Goal: Use online tool/utility: Use online tool/utility

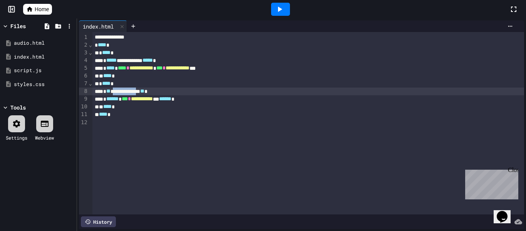
drag, startPoint x: 155, startPoint y: 91, endPoint x: 119, endPoint y: 91, distance: 35.4
click at [119, 91] on div "**********" at bounding box center [308, 91] width 432 height 8
click at [45, 25] on icon at bounding box center [47, 26] width 5 height 6
click at [48, 25] on icon at bounding box center [47, 26] width 5 height 6
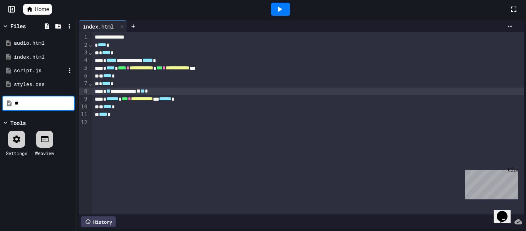
type input "*"
type input "**********"
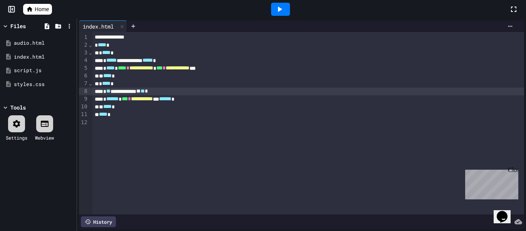
click at [278, 8] on icon at bounding box center [279, 9] width 9 height 9
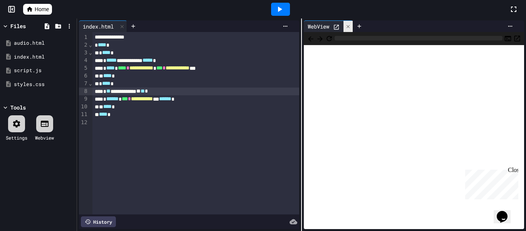
click at [345, 22] on div at bounding box center [348, 26] width 9 height 11
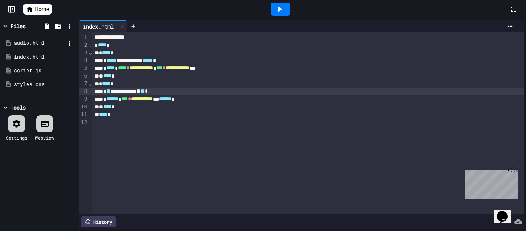
click at [47, 42] on div "audio.html" at bounding box center [40, 43] width 52 height 8
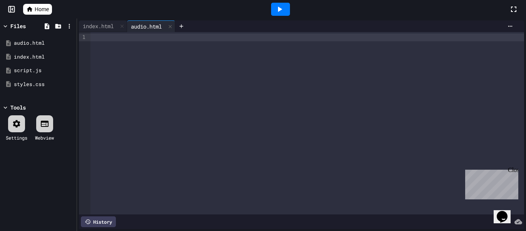
click at [104, 39] on div at bounding box center [308, 38] width 434 height 8
click at [27, 12] on icon at bounding box center [29, 9] width 7 height 7
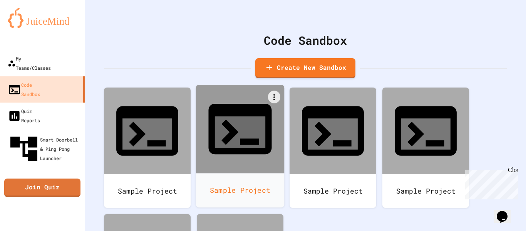
click at [235, 123] on icon at bounding box center [240, 129] width 76 height 76
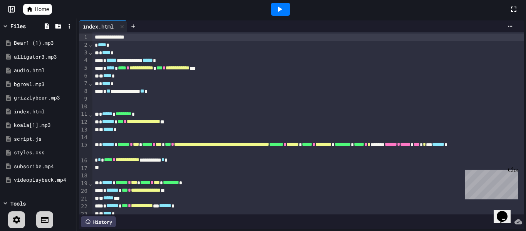
click at [275, 8] on icon at bounding box center [279, 9] width 9 height 9
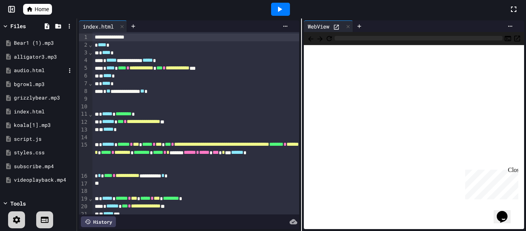
click at [34, 73] on div "audio.html" at bounding box center [40, 71] width 52 height 8
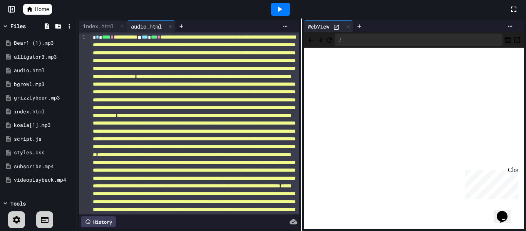
click at [282, 10] on icon at bounding box center [279, 9] width 9 height 9
click at [100, 27] on div "index.html" at bounding box center [98, 26] width 39 height 8
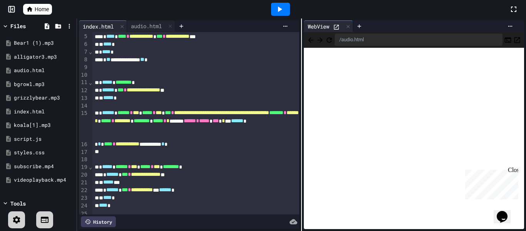
scroll to position [36, 0]
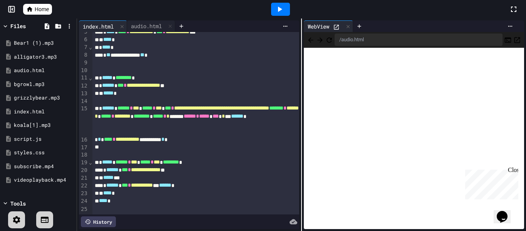
click at [22, 27] on div "Files" at bounding box center [17, 26] width 15 height 8
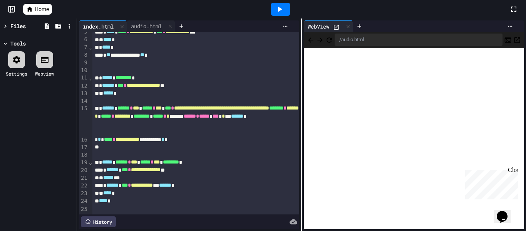
click at [22, 27] on div "Files" at bounding box center [17, 26] width 15 height 8
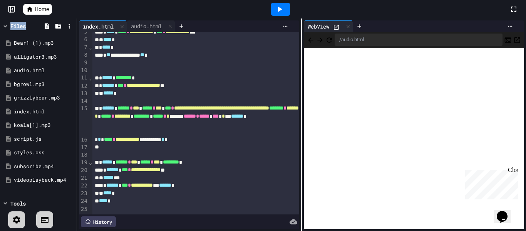
click at [8, 13] on icon at bounding box center [12, 9] width 8 height 8
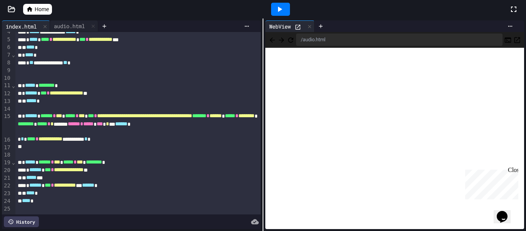
scroll to position [28, 0]
click at [11, 12] on icon at bounding box center [11, 8] width 7 height 5
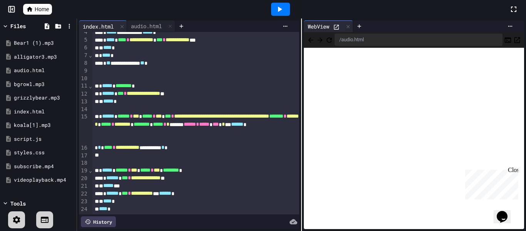
click at [31, 11] on icon at bounding box center [30, 9] width 6 height 5
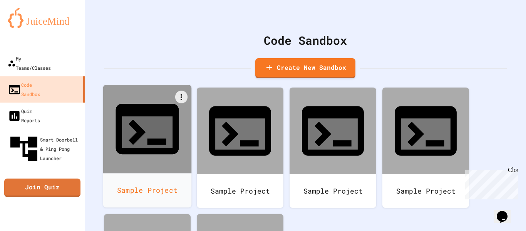
click at [139, 130] on div at bounding box center [147, 129] width 89 height 89
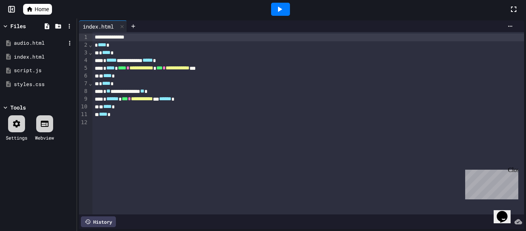
click at [34, 46] on div "audio.html" at bounding box center [40, 43] width 52 height 8
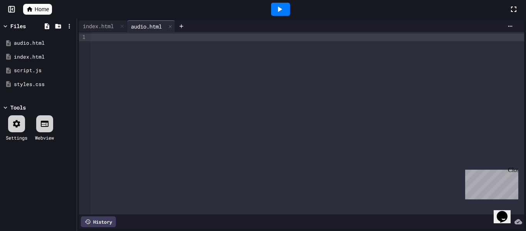
click at [99, 39] on div at bounding box center [308, 38] width 434 height 8
click at [92, 25] on div "index.html" at bounding box center [98, 26] width 39 height 8
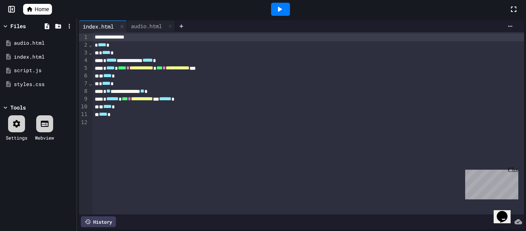
click at [199, 91] on div "**********" at bounding box center [308, 91] width 432 height 8
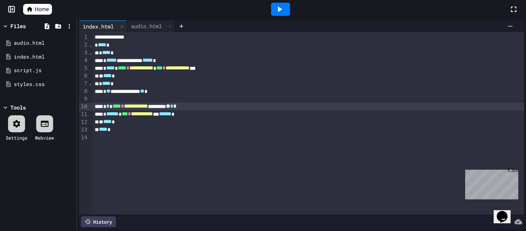
click at [283, 7] on icon at bounding box center [279, 9] width 9 height 9
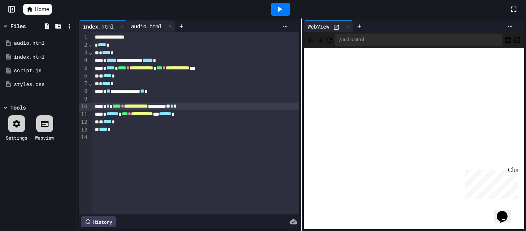
click at [157, 26] on div "audio.html" at bounding box center [146, 26] width 39 height 8
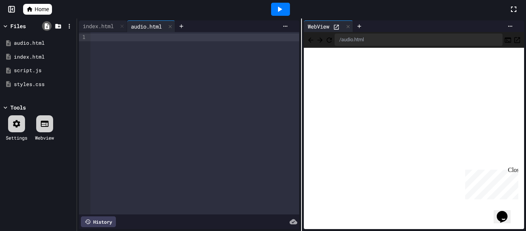
click at [50, 26] on icon at bounding box center [47, 26] width 7 height 7
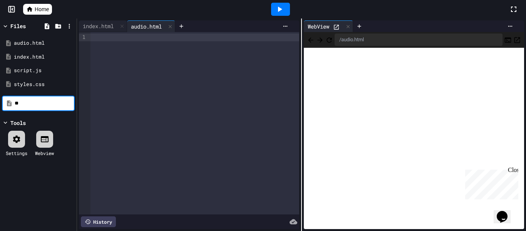
type input "*"
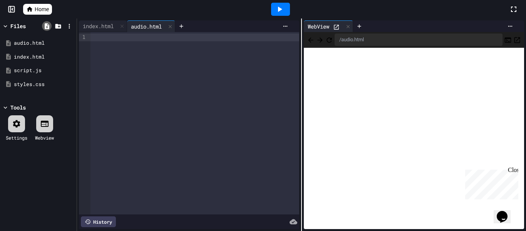
click at [44, 26] on icon at bounding box center [47, 26] width 7 height 7
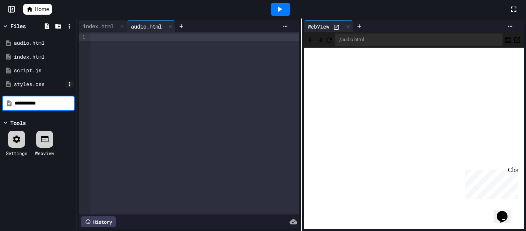
type input "**********"
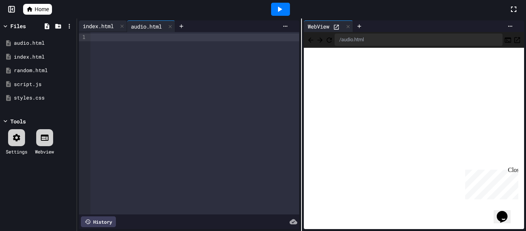
click at [84, 31] on div "index.html" at bounding box center [103, 26] width 48 height 12
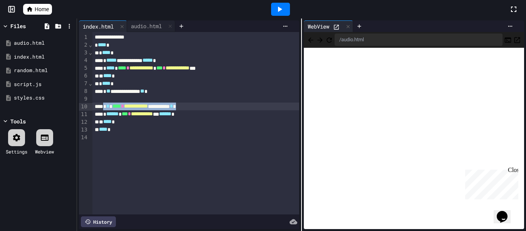
drag, startPoint x: 216, startPoint y: 106, endPoint x: 108, endPoint y: 102, distance: 107.9
click at [108, 102] on div "**********" at bounding box center [195, 106] width 207 height 8
copy div "**********"
click at [160, 25] on div "audio.html" at bounding box center [146, 26] width 39 height 8
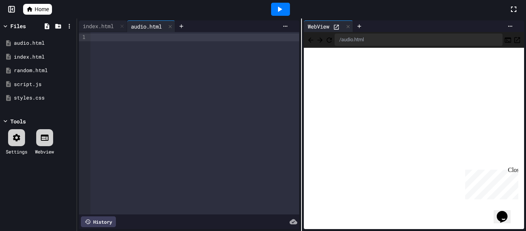
click at [123, 39] on div at bounding box center [195, 38] width 209 height 8
drag, startPoint x: 153, startPoint y: 39, endPoint x: 121, endPoint y: 39, distance: 31.2
click at [121, 39] on span "**********" at bounding box center [126, 36] width 24 height 5
click at [32, 68] on div "random.html" at bounding box center [40, 71] width 52 height 8
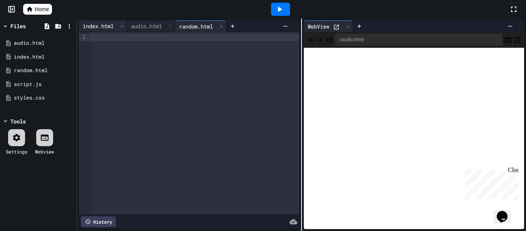
click at [103, 23] on div "index.html" at bounding box center [98, 26] width 39 height 8
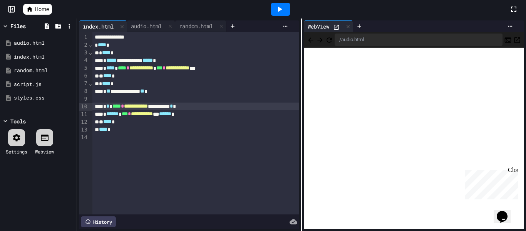
click at [272, 7] on div at bounding box center [280, 9] width 19 height 13
click at [158, 25] on div "audio.html" at bounding box center [146, 26] width 39 height 8
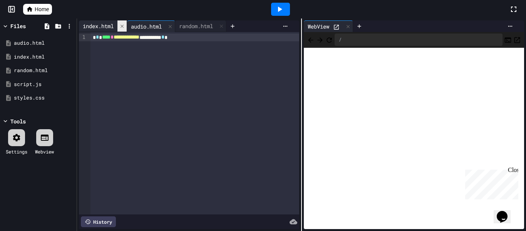
click at [120, 25] on div at bounding box center [121, 25] width 9 height 11
click at [44, 83] on div "script.js" at bounding box center [40, 84] width 52 height 8
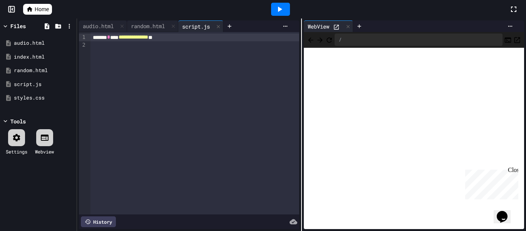
click at [196, 29] on div "script.js" at bounding box center [195, 26] width 35 height 8
click at [221, 26] on icon at bounding box center [218, 26] width 5 height 5
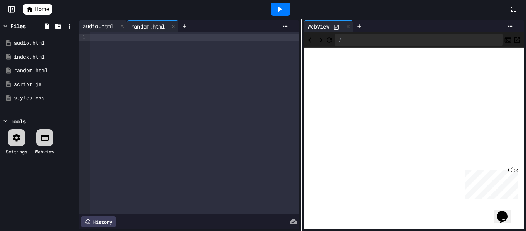
click at [108, 22] on div "audio.html" at bounding box center [98, 26] width 39 height 8
click at [42, 59] on div "index.html" at bounding box center [40, 57] width 52 height 8
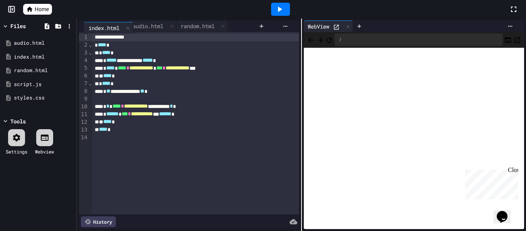
drag, startPoint x: 190, startPoint y: 27, endPoint x: 88, endPoint y: 28, distance: 102.1
click at [88, 28] on div "audio.html random.html index.html" at bounding box center [167, 26] width 176 height 12
click at [102, 28] on div "audio.html" at bounding box center [98, 26] width 39 height 8
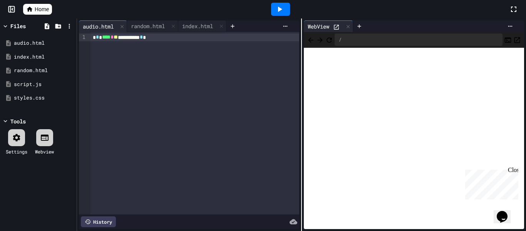
click at [275, 11] on icon at bounding box center [279, 9] width 9 height 9
click at [206, 32] on div "**********" at bounding box center [195, 123] width 209 height 182
click at [201, 28] on div "index.html" at bounding box center [197, 26] width 39 height 8
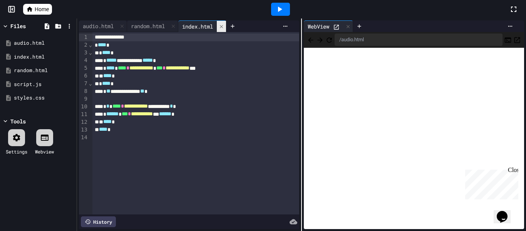
click at [223, 25] on icon at bounding box center [221, 26] width 5 height 5
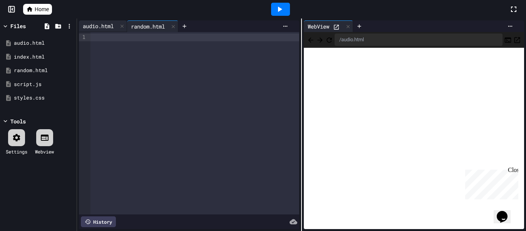
click at [106, 26] on div "audio.html" at bounding box center [98, 26] width 39 height 8
click at [141, 27] on div "random.html" at bounding box center [148, 26] width 42 height 8
click at [184, 27] on icon at bounding box center [184, 26] width 6 height 6
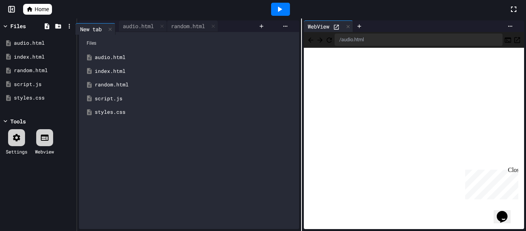
drag, startPoint x: 191, startPoint y: 28, endPoint x: 84, endPoint y: 28, distance: 106.7
click at [84, 28] on div "audio.html random.html New tab" at bounding box center [167, 26] width 176 height 12
drag, startPoint x: 147, startPoint y: 29, endPoint x: 206, endPoint y: 29, distance: 59.7
click at [206, 29] on div "audio.html random.html New tab" at bounding box center [161, 26] width 164 height 12
click at [215, 25] on icon at bounding box center [212, 26] width 5 height 5
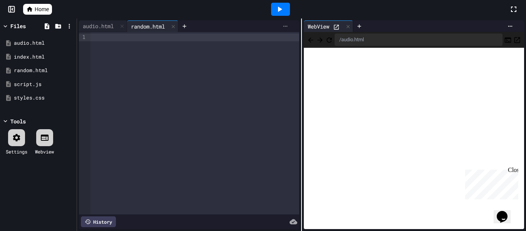
click at [285, 26] on icon at bounding box center [285, 26] width 6 height 6
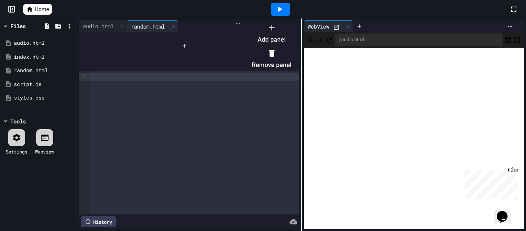
click at [285, 21] on div at bounding box center [267, 21] width 47 height 0
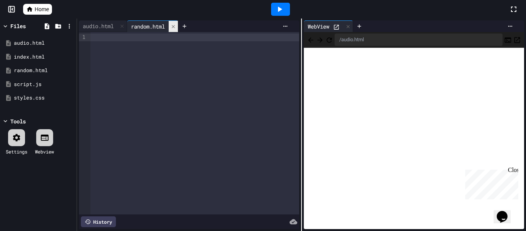
click at [175, 27] on icon at bounding box center [173, 26] width 5 height 5
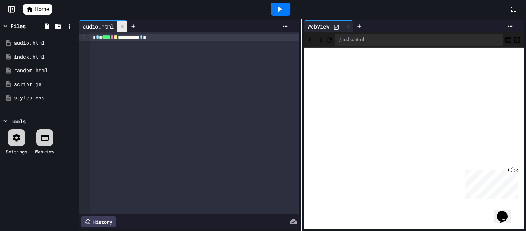
click at [125, 27] on icon at bounding box center [121, 26] width 5 height 5
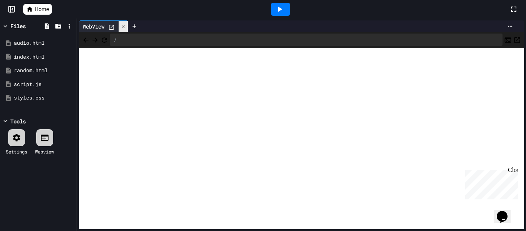
click at [124, 28] on icon at bounding box center [123, 26] width 5 height 5
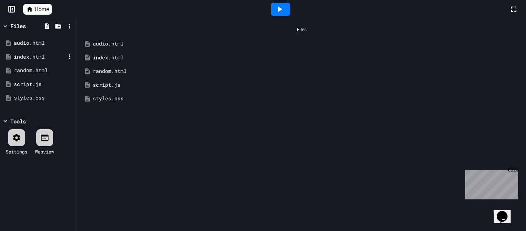
click at [39, 55] on div "index.html" at bounding box center [40, 57] width 52 height 8
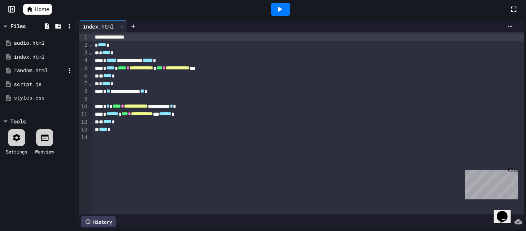
click at [36, 65] on div "random.html" at bounding box center [38, 71] width 73 height 14
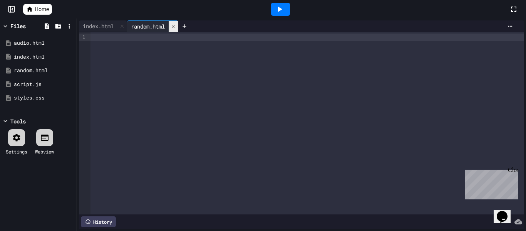
click at [178, 22] on div at bounding box center [173, 26] width 9 height 11
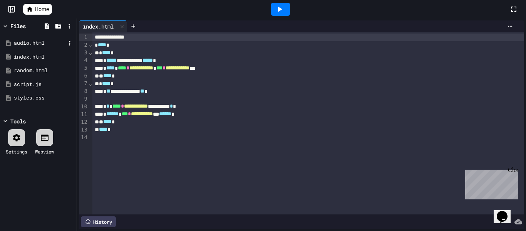
click at [30, 45] on div "audio.html" at bounding box center [40, 43] width 52 height 8
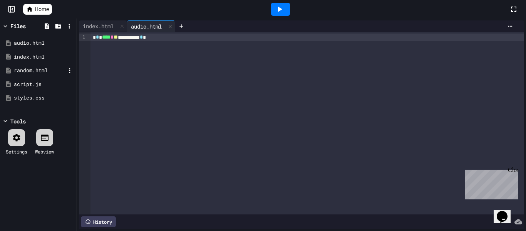
click at [36, 69] on div "random.html" at bounding box center [40, 71] width 52 height 8
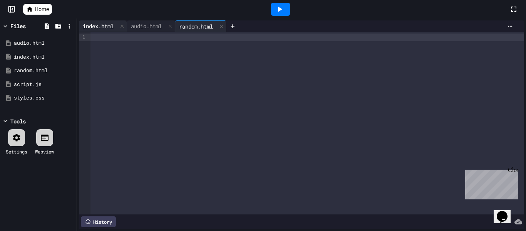
click at [101, 26] on div "index.html" at bounding box center [98, 26] width 39 height 8
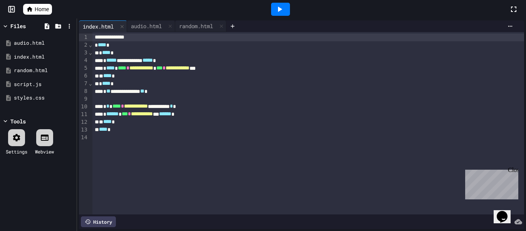
click at [282, 11] on icon at bounding box center [279, 9] width 9 height 9
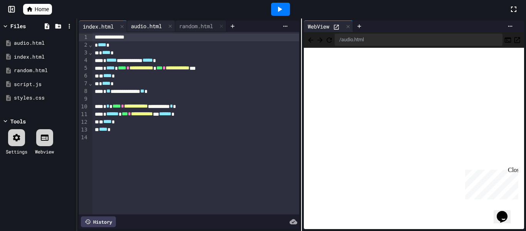
click at [167, 20] on div "audio.html" at bounding box center [151, 26] width 48 height 12
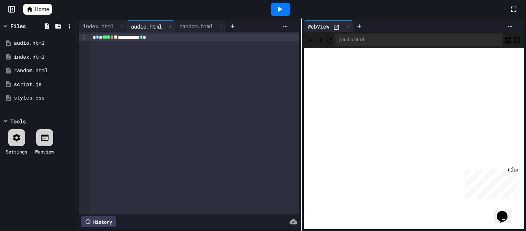
click at [118, 38] on span "**" at bounding box center [116, 36] width 4 height 5
click at [273, 12] on div at bounding box center [280, 9] width 19 height 13
click at [237, 22] on div at bounding box center [232, 26] width 12 height 12
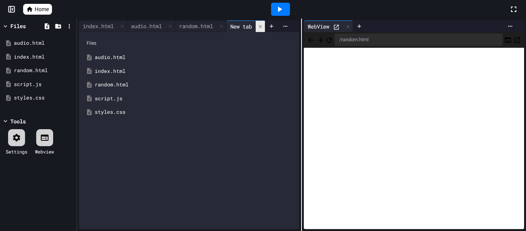
click at [263, 28] on icon at bounding box center [260, 26] width 5 height 5
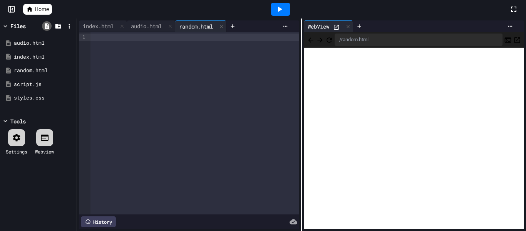
click at [47, 28] on icon at bounding box center [47, 26] width 5 height 6
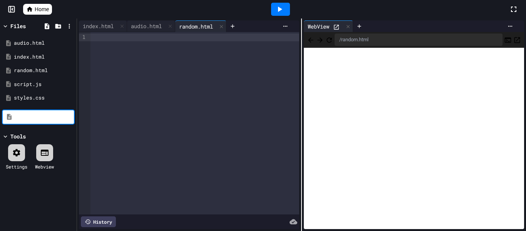
click at [55, 113] on input at bounding box center [44, 117] width 59 height 8
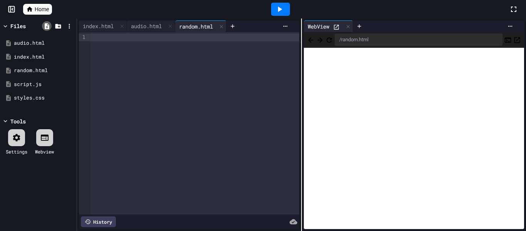
click at [45, 27] on icon at bounding box center [47, 26] width 5 height 6
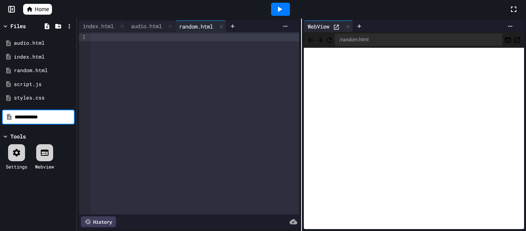
type input "**********"
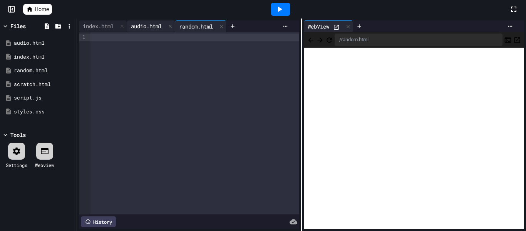
click at [151, 25] on div "audio.html" at bounding box center [146, 26] width 39 height 8
click at [212, 26] on div "random.html" at bounding box center [196, 26] width 42 height 8
click at [42, 84] on div "scratch.html" at bounding box center [40, 84] width 52 height 8
click at [192, 21] on div "random.html" at bounding box center [200, 26] width 51 height 12
click at [156, 21] on div "audio.html" at bounding box center [151, 26] width 48 height 12
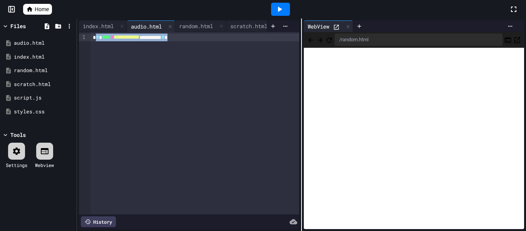
drag, startPoint x: 202, startPoint y: 38, endPoint x: 96, endPoint y: 36, distance: 105.5
click at [96, 36] on div "**********" at bounding box center [195, 38] width 209 height 8
click at [202, 30] on div "random.html" at bounding box center [200, 26] width 51 height 12
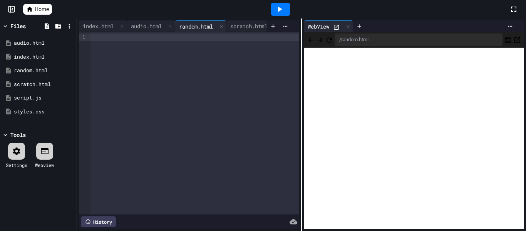
click at [185, 35] on div at bounding box center [195, 38] width 209 height 8
click at [154, 27] on div "audio.html" at bounding box center [146, 26] width 39 height 8
click at [201, 26] on div "random.html" at bounding box center [196, 26] width 42 height 8
click at [92, 36] on div "**********" at bounding box center [195, 38] width 209 height 8
drag, startPoint x: 154, startPoint y: 38, endPoint x: 121, endPoint y: 38, distance: 32.7
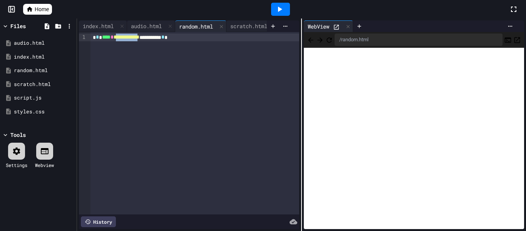
click at [121, 38] on span "**********" at bounding box center [127, 36] width 26 height 5
click at [278, 11] on icon at bounding box center [280, 9] width 4 height 5
click at [272, 29] on icon at bounding box center [273, 26] width 6 height 6
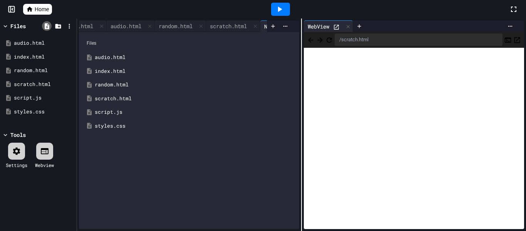
click at [45, 27] on icon at bounding box center [47, 26] width 5 height 6
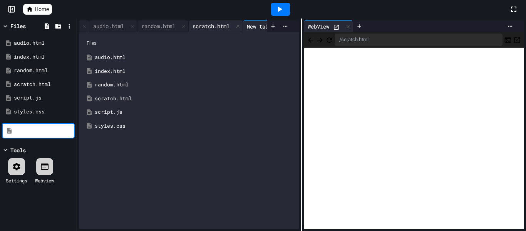
scroll to position [0, 60]
click at [263, 23] on div at bounding box center [261, 26] width 9 height 11
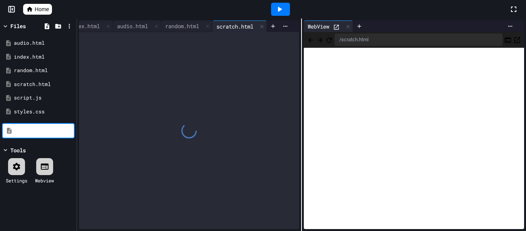
scroll to position [0, 20]
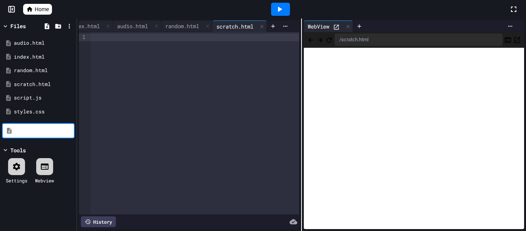
click at [49, 130] on input at bounding box center [44, 131] width 59 height 8
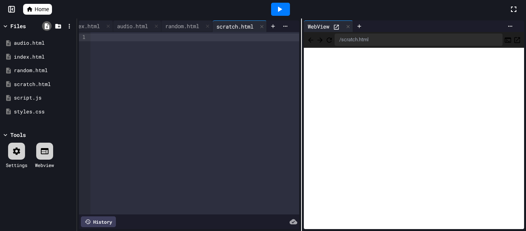
click at [50, 26] on icon at bounding box center [47, 26] width 7 height 7
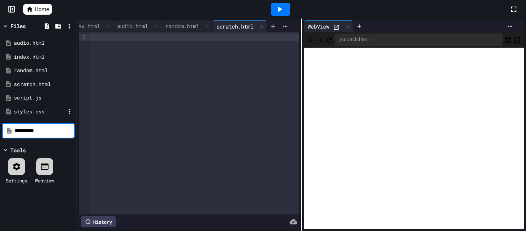
type input "**********"
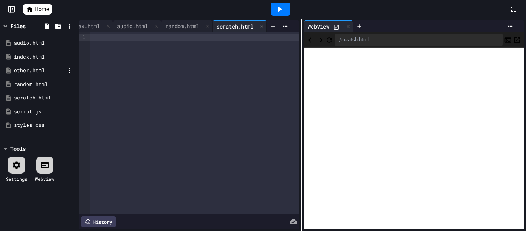
click at [36, 67] on div "other.html" at bounding box center [40, 71] width 52 height 8
click at [239, 29] on div "scratch.html" at bounding box center [228, 26] width 45 height 8
click at [171, 20] on div "random.html" at bounding box center [180, 26] width 51 height 12
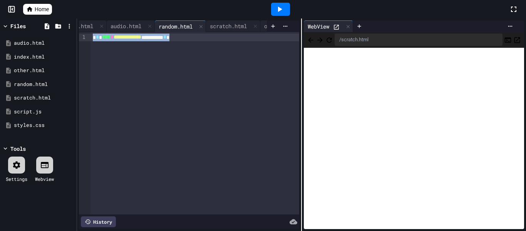
drag, startPoint x: 208, startPoint y: 38, endPoint x: 92, endPoint y: 38, distance: 115.9
click at [92, 38] on div "**********" at bounding box center [195, 38] width 209 height 8
click at [243, 22] on div "scratch.html" at bounding box center [228, 26] width 45 height 8
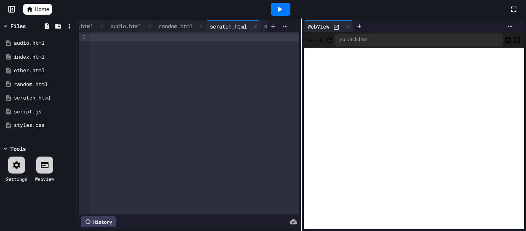
click at [206, 39] on div at bounding box center [195, 38] width 209 height 8
drag, startPoint x: 157, startPoint y: 39, endPoint x: 121, endPoint y: 41, distance: 35.5
click at [121, 41] on div "**********" at bounding box center [195, 123] width 209 height 182
click at [272, 11] on div at bounding box center [280, 9] width 19 height 13
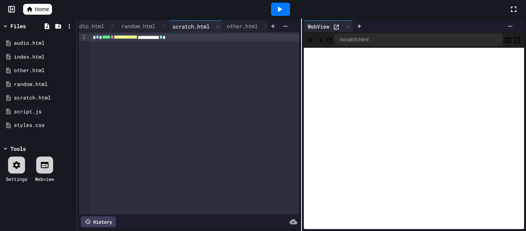
scroll to position [0, 70]
click at [47, 25] on icon at bounding box center [47, 26] width 7 height 7
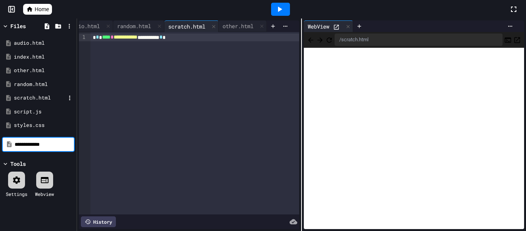
type input "**********"
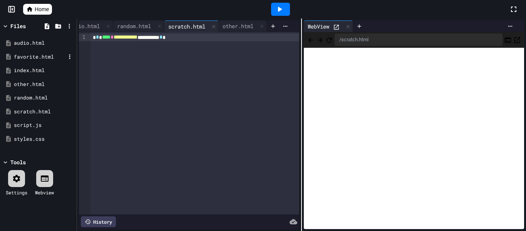
click at [34, 58] on div "favorite.html" at bounding box center [40, 57] width 52 height 8
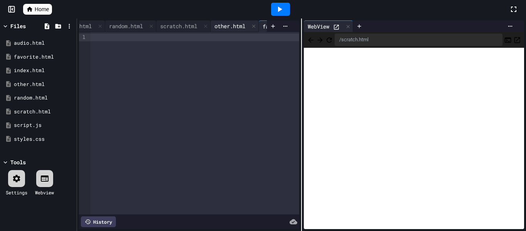
click at [236, 25] on div "other.html" at bounding box center [230, 26] width 39 height 8
click at [189, 20] on div "scratch.html" at bounding box center [183, 26] width 54 height 12
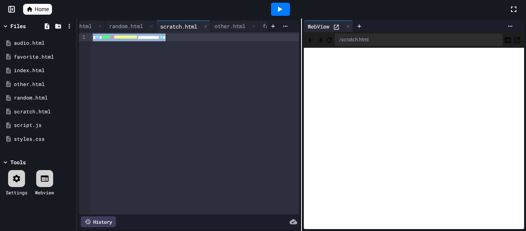
drag, startPoint x: 211, startPoint y: 36, endPoint x: 91, endPoint y: 39, distance: 119.8
click at [91, 39] on div "**********" at bounding box center [195, 38] width 209 height 8
click at [236, 25] on div "other.html" at bounding box center [230, 26] width 39 height 8
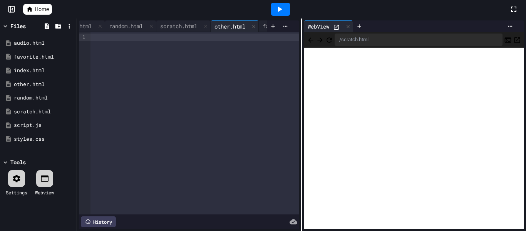
click at [186, 42] on div at bounding box center [195, 123] width 209 height 182
drag, startPoint x: 150, startPoint y: 41, endPoint x: 121, endPoint y: 40, distance: 29.3
click at [121, 40] on div "**********" at bounding box center [195, 38] width 209 height 8
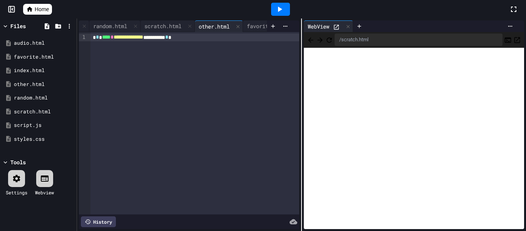
click at [285, 5] on div at bounding box center [280, 9] width 19 height 13
click at [257, 23] on div "favorite.html" at bounding box center [267, 26] width 48 height 8
click at [211, 25] on div "other.html" at bounding box center [214, 26] width 39 height 8
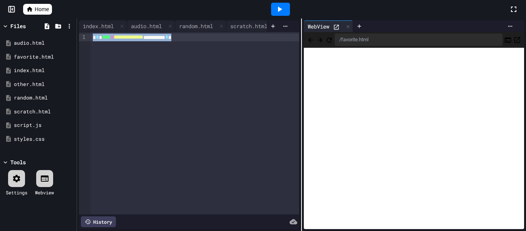
drag, startPoint x: 209, startPoint y: 38, endPoint x: 92, endPoint y: 39, distance: 116.3
click at [92, 39] on div "**********" at bounding box center [195, 38] width 209 height 8
click at [238, 29] on div "favorite.html" at bounding box center [234, 26] width 48 height 8
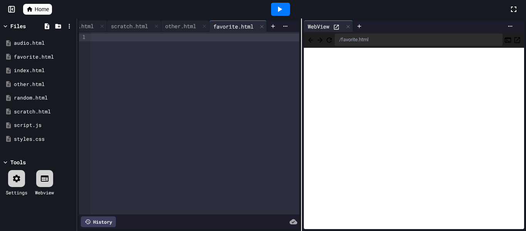
click at [224, 36] on div at bounding box center [195, 38] width 209 height 8
drag, startPoint x: 160, startPoint y: 40, endPoint x: 122, endPoint y: 41, distance: 38.1
click at [122, 41] on div "**********" at bounding box center [195, 38] width 209 height 8
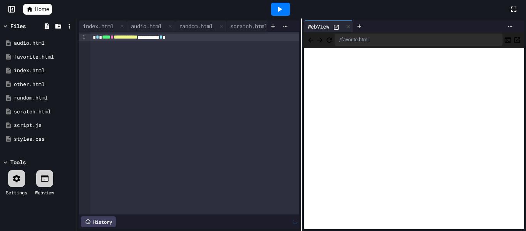
click at [286, 9] on div at bounding box center [280, 9] width 19 height 13
click at [104, 24] on div "index.html" at bounding box center [98, 26] width 39 height 8
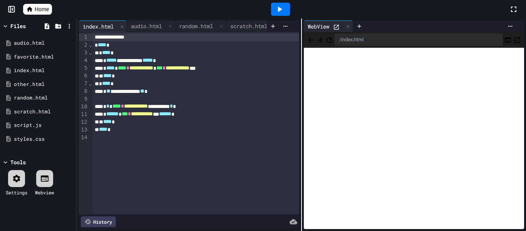
click at [178, 89] on div "**********" at bounding box center [195, 91] width 207 height 8
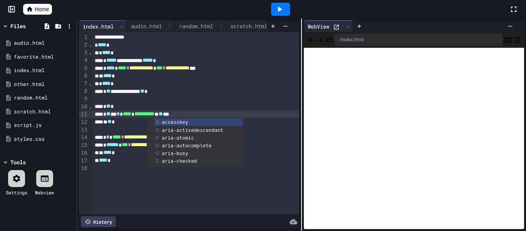
click at [258, 148] on div "**********" at bounding box center [195, 145] width 207 height 8
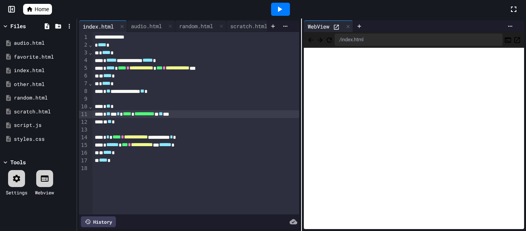
click at [145, 115] on div "**********" at bounding box center [195, 114] width 207 height 8
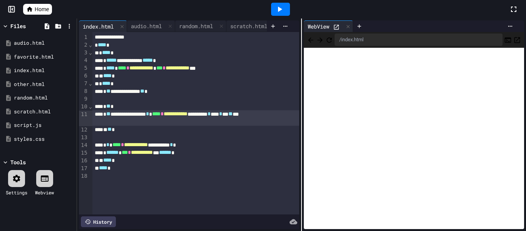
click at [285, 15] on div at bounding box center [280, 9] width 19 height 13
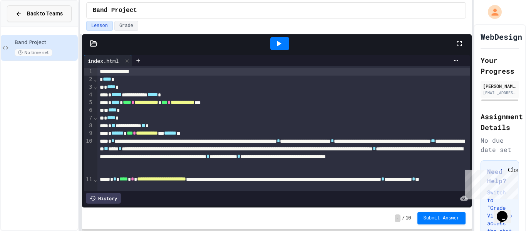
click at [41, 13] on span "Back to Teams" at bounding box center [45, 14] width 36 height 8
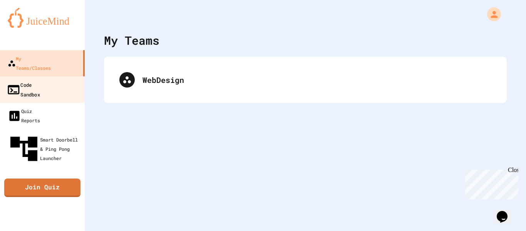
click at [40, 80] on div "Code Sandbox" at bounding box center [24, 89] width 34 height 19
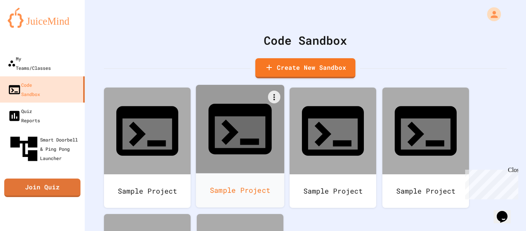
click at [243, 128] on div at bounding box center [240, 129] width 89 height 89
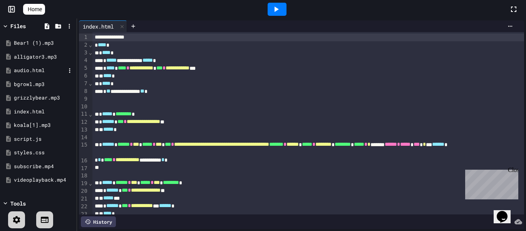
click at [34, 66] on div "audio.html" at bounding box center [38, 71] width 73 height 14
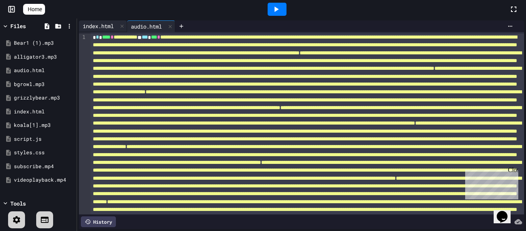
click at [111, 27] on div "index.html" at bounding box center [98, 26] width 39 height 8
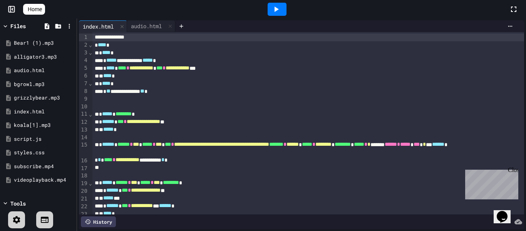
scroll to position [21, 0]
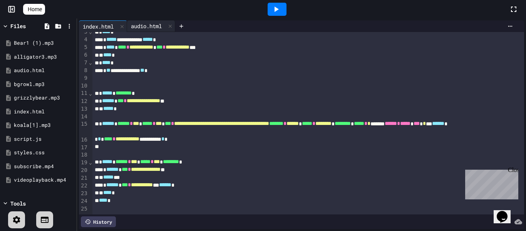
click at [140, 22] on div "audio.html" at bounding box center [146, 26] width 39 height 8
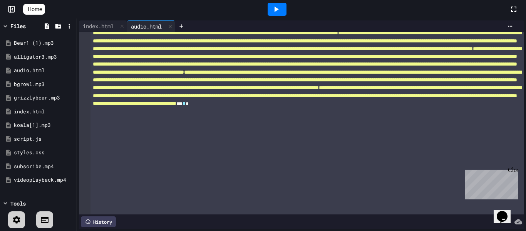
scroll to position [325, 0]
